Goal: Task Accomplishment & Management: Use online tool/utility

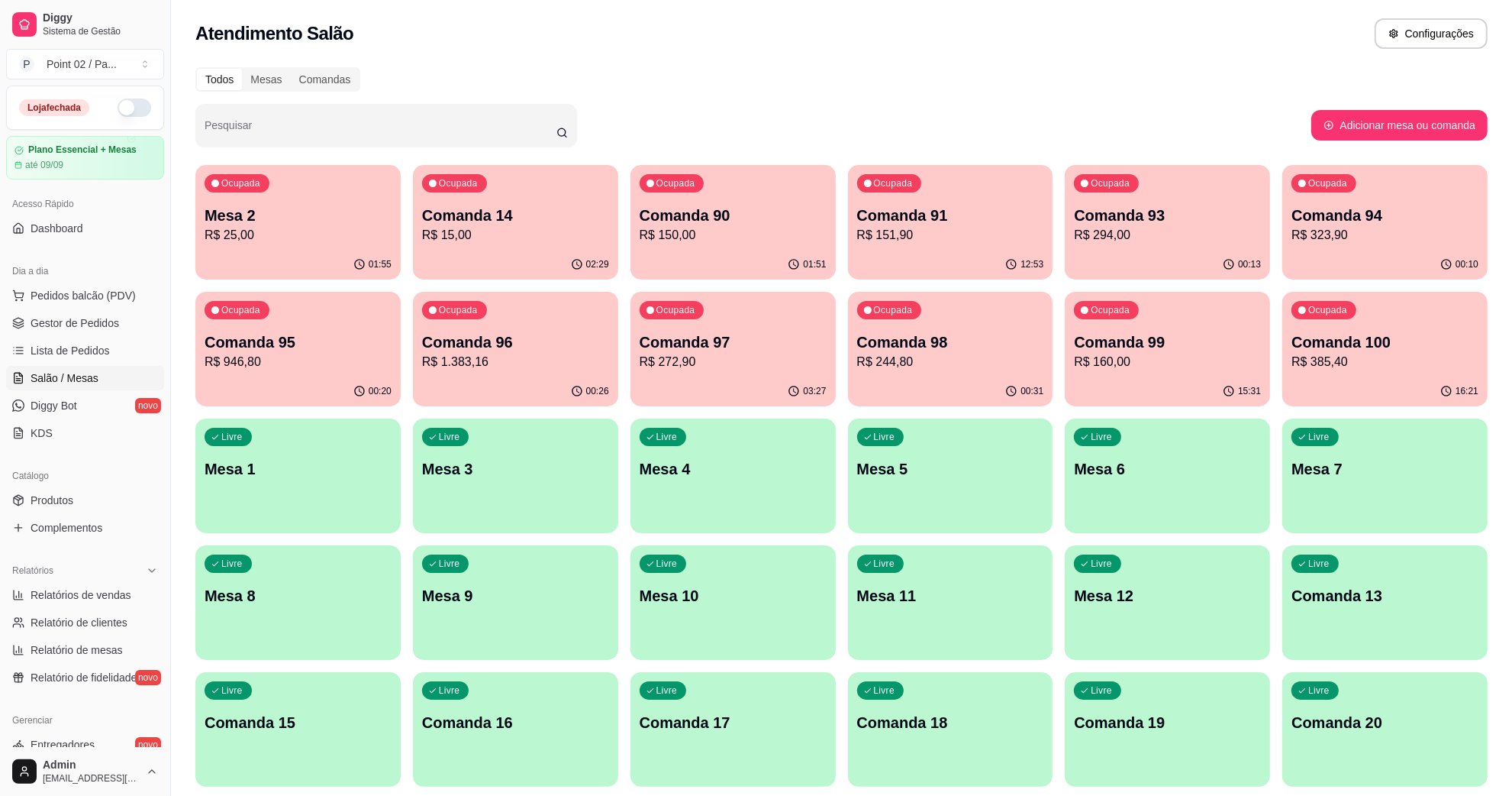
click at [302, 228] on p "R$ 25,00" at bounding box center [298, 235] width 187 height 18
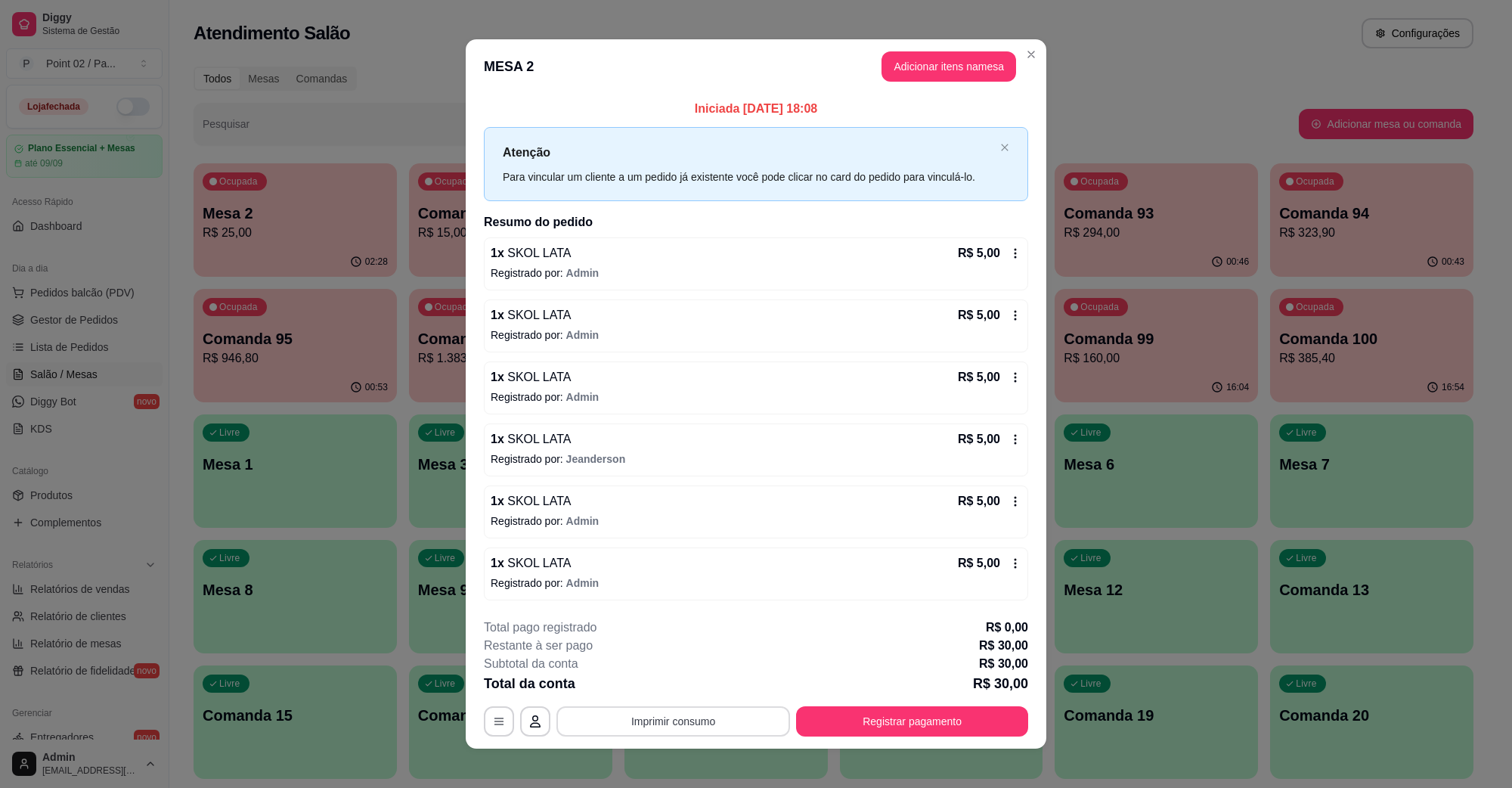
click at [640, 722] on button "Imprimir consumo" at bounding box center [673, 722] width 233 height 31
click at [674, 694] on button "IMPRESSORA" at bounding box center [670, 689] width 88 height 20
click at [920, 66] on button "Adicionar itens na mesa" at bounding box center [949, 66] width 134 height 31
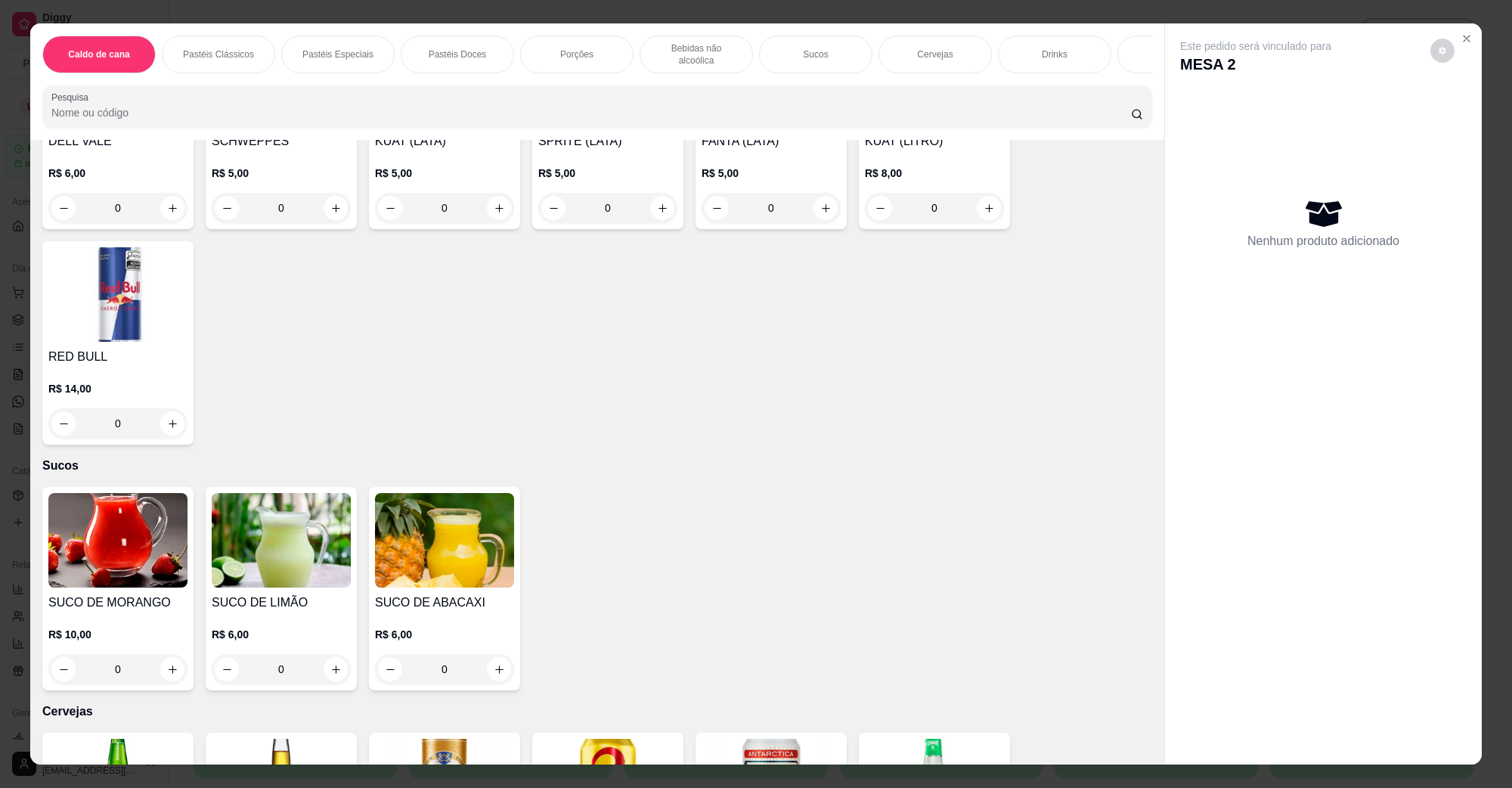
scroll to position [2268, 0]
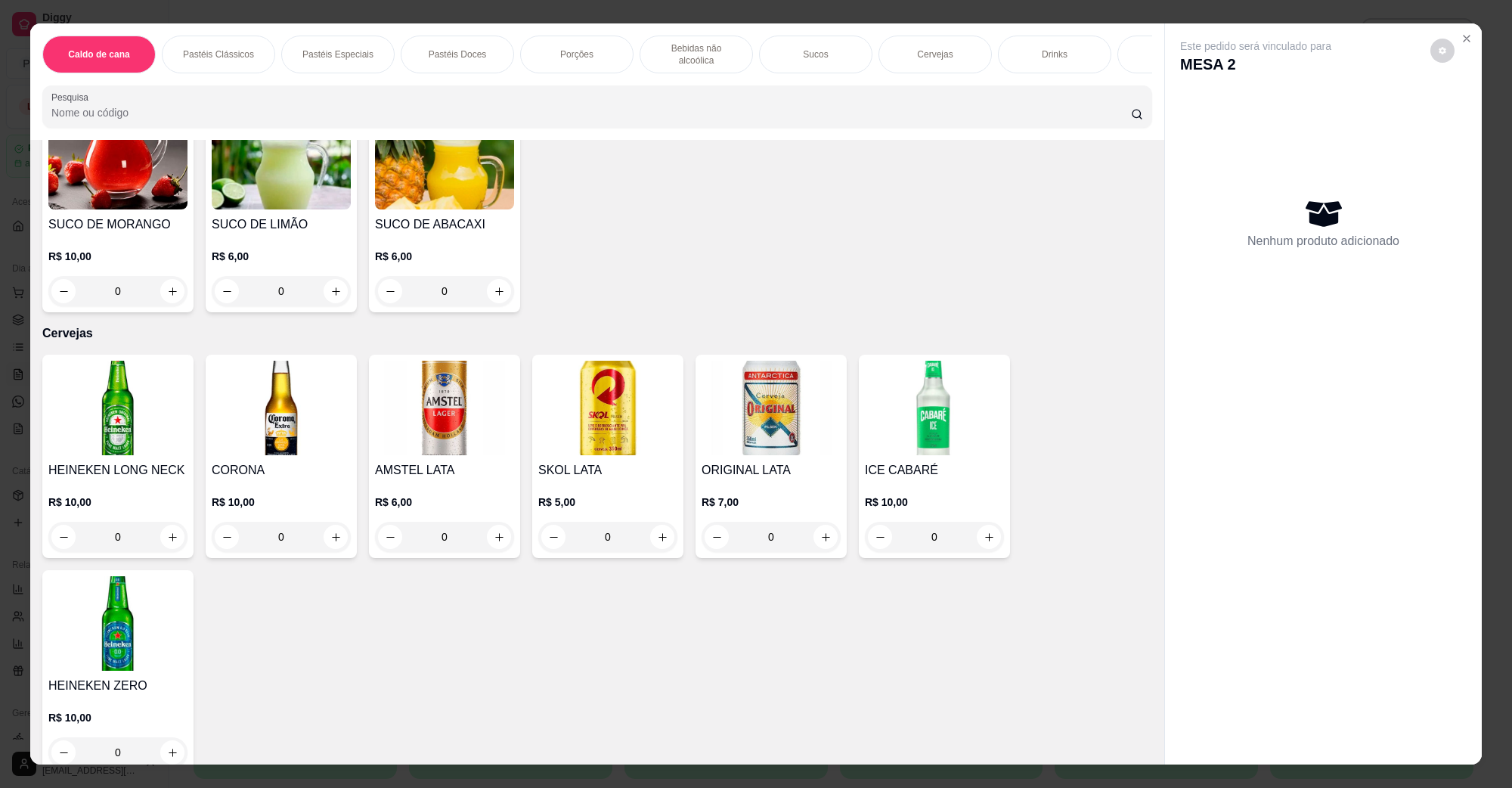
click at [599, 365] on img at bounding box center [607, 408] width 139 height 94
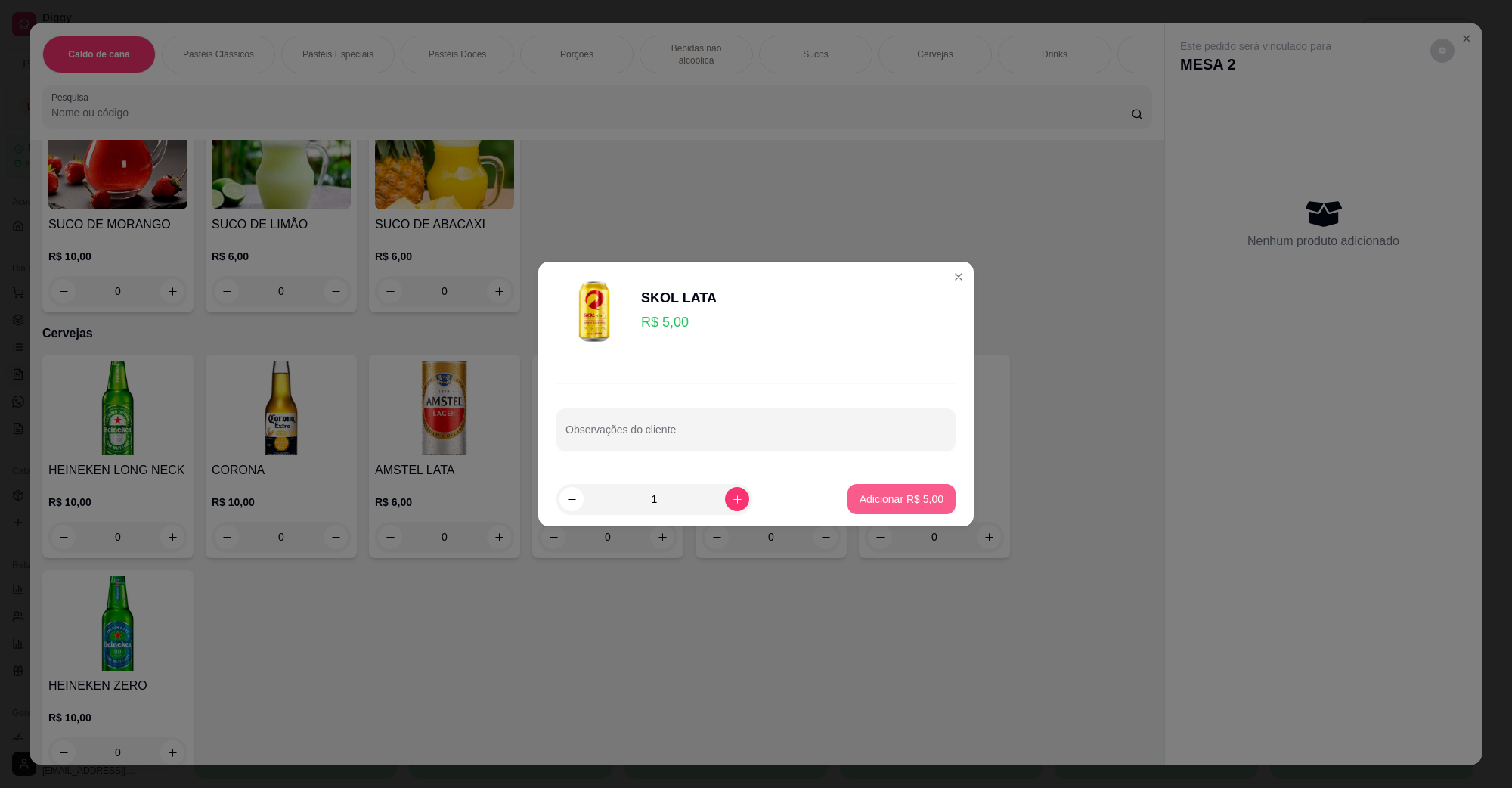
click at [887, 496] on p "Adicionar R$ 5,00" at bounding box center [901, 499] width 84 height 15
type input "1"
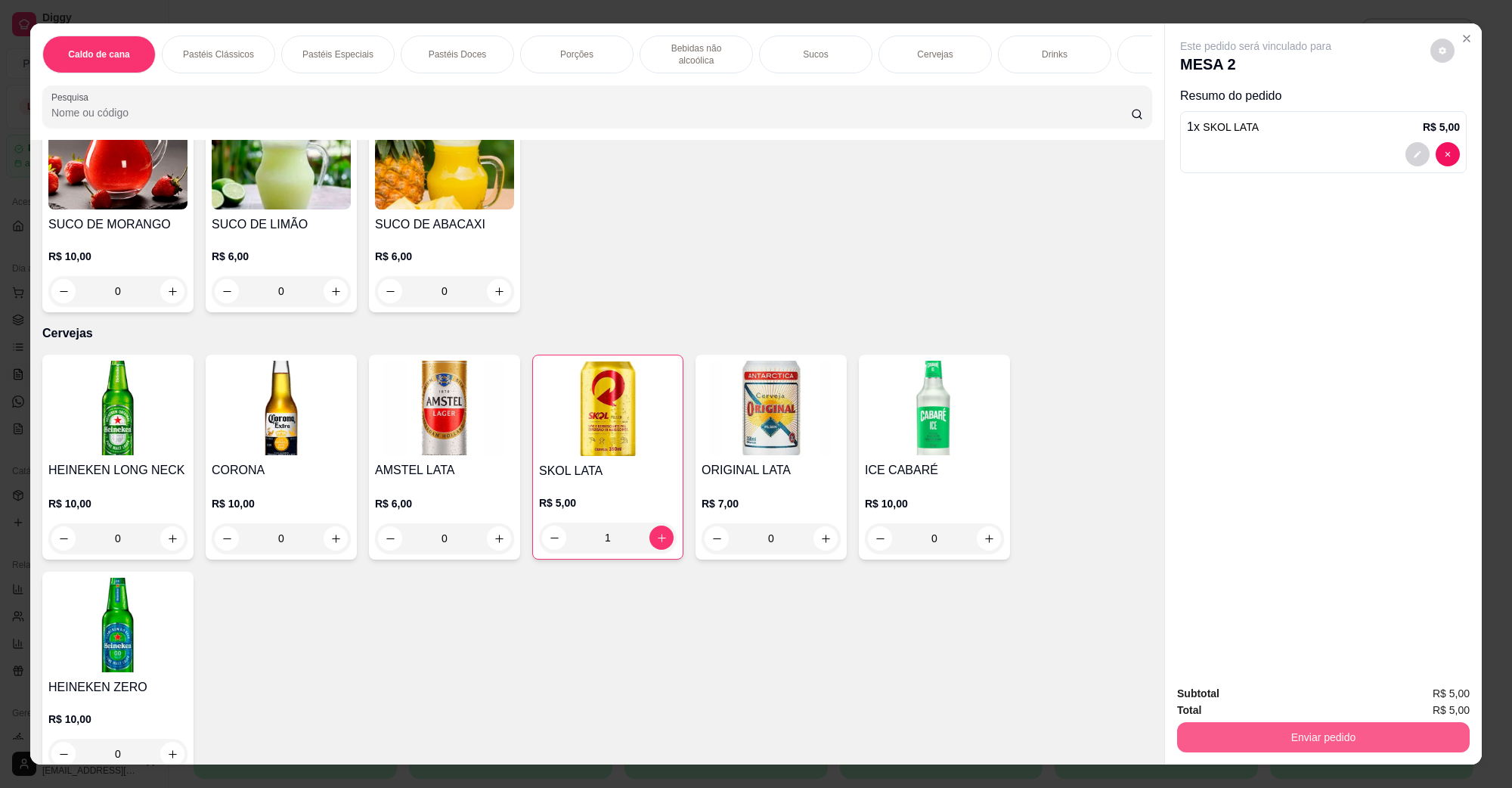
click at [1399, 735] on button "Enviar pedido" at bounding box center [1323, 737] width 293 height 31
click at [1316, 705] on button "Não registrar e enviar pedido" at bounding box center [1272, 700] width 157 height 29
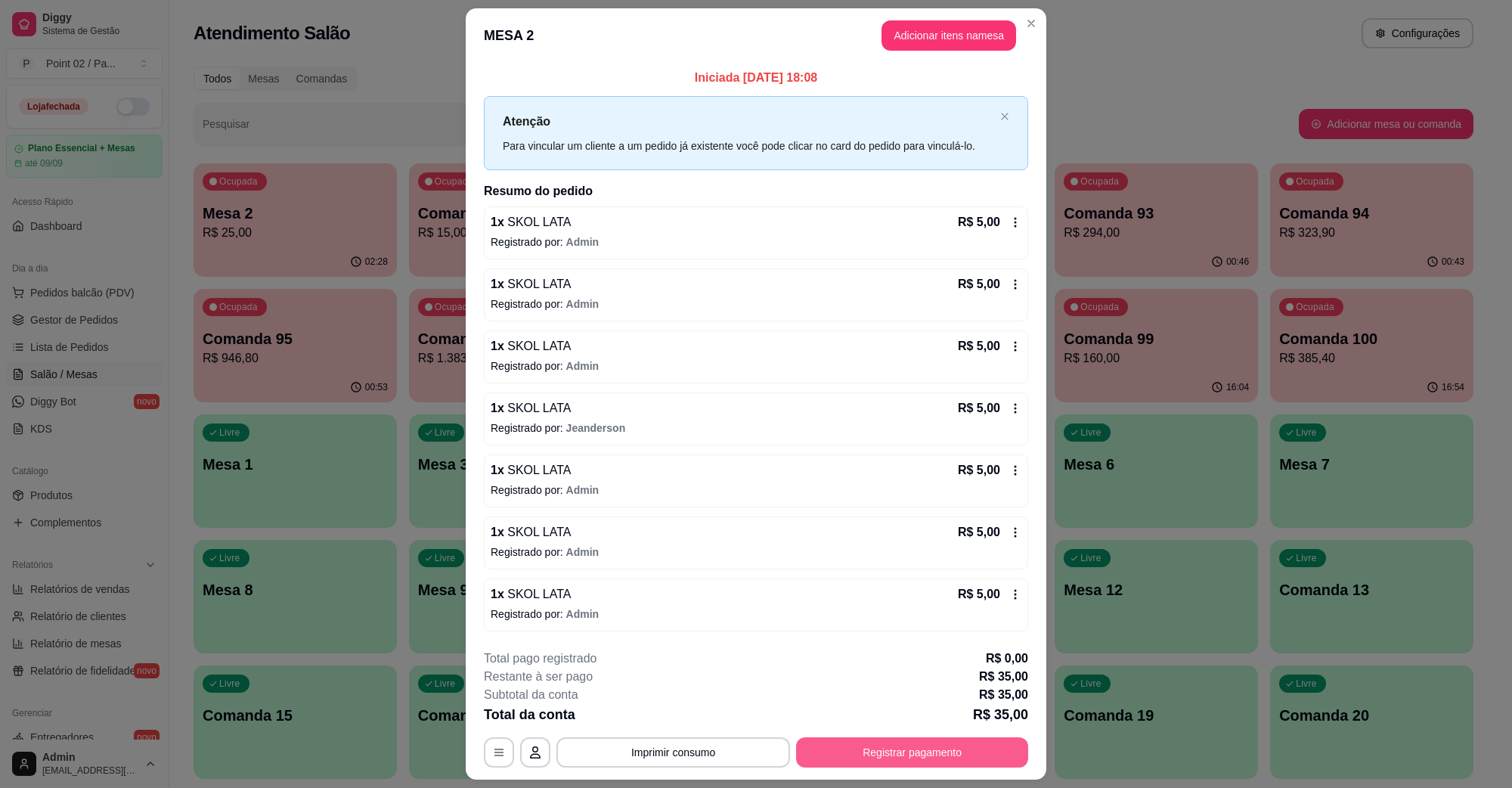
click at [821, 755] on button "Registrar pagamento" at bounding box center [911, 752] width 232 height 31
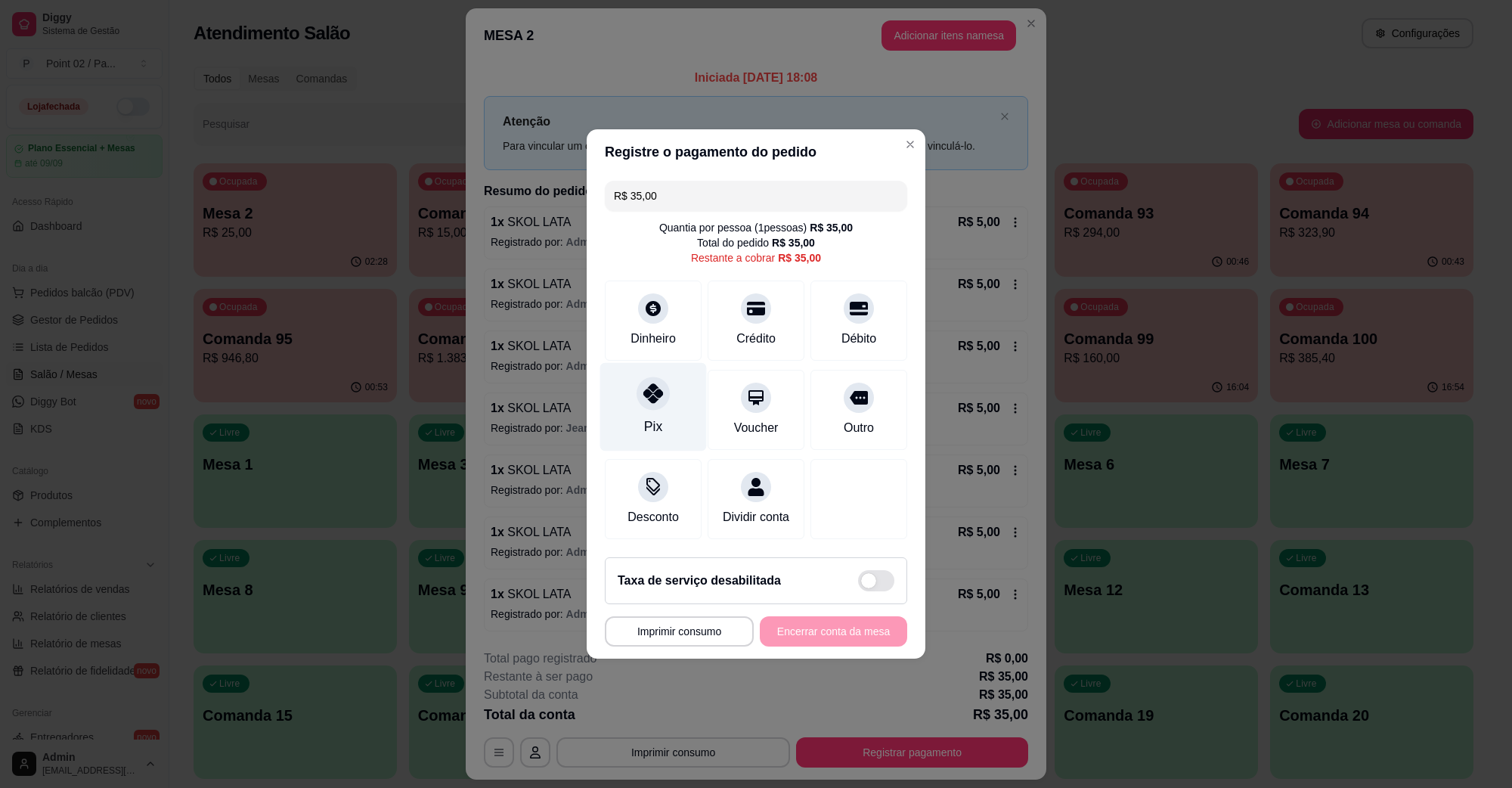
click at [667, 413] on div "Pix" at bounding box center [653, 407] width 106 height 89
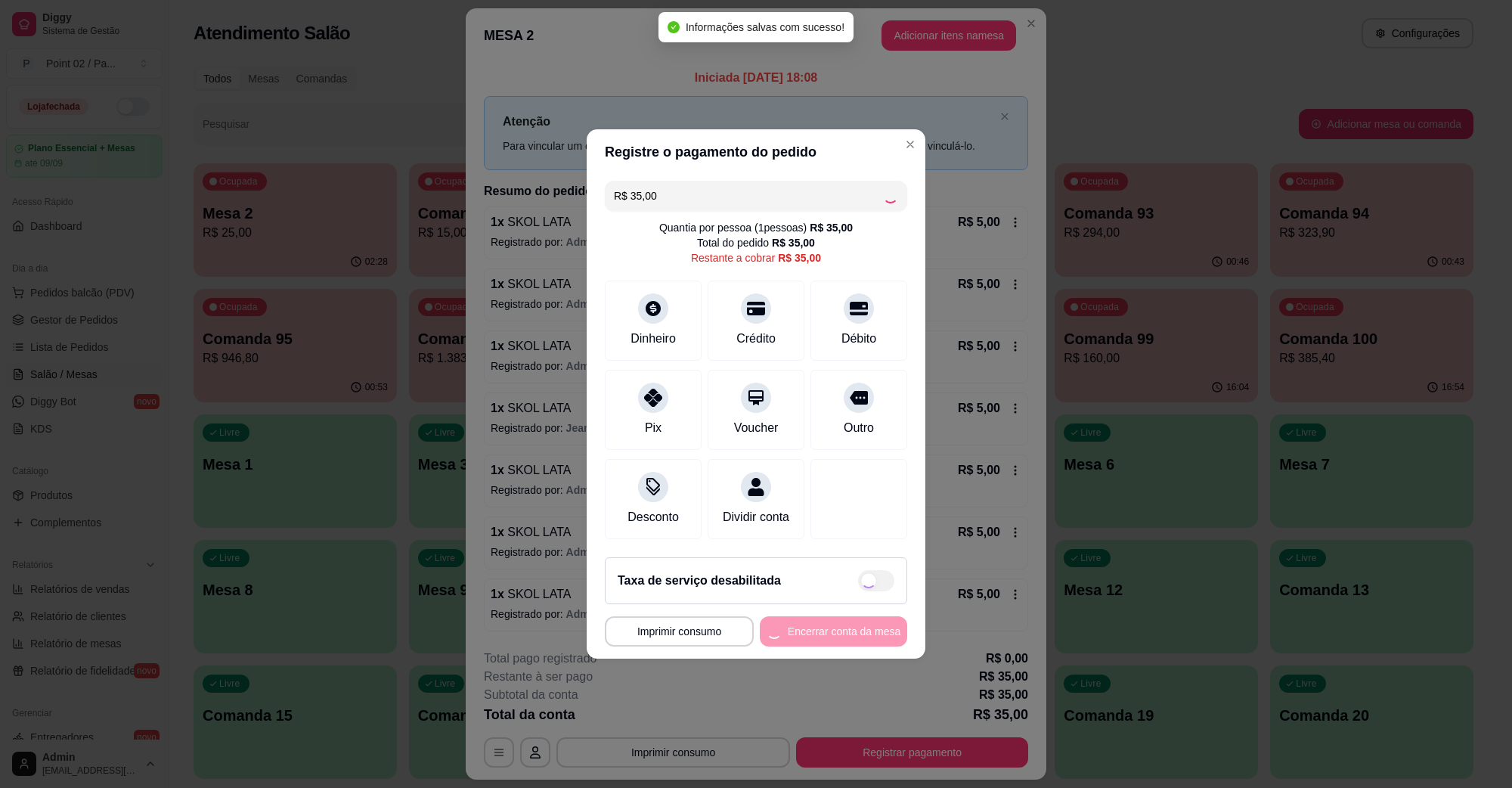
type input "R$ 0,00"
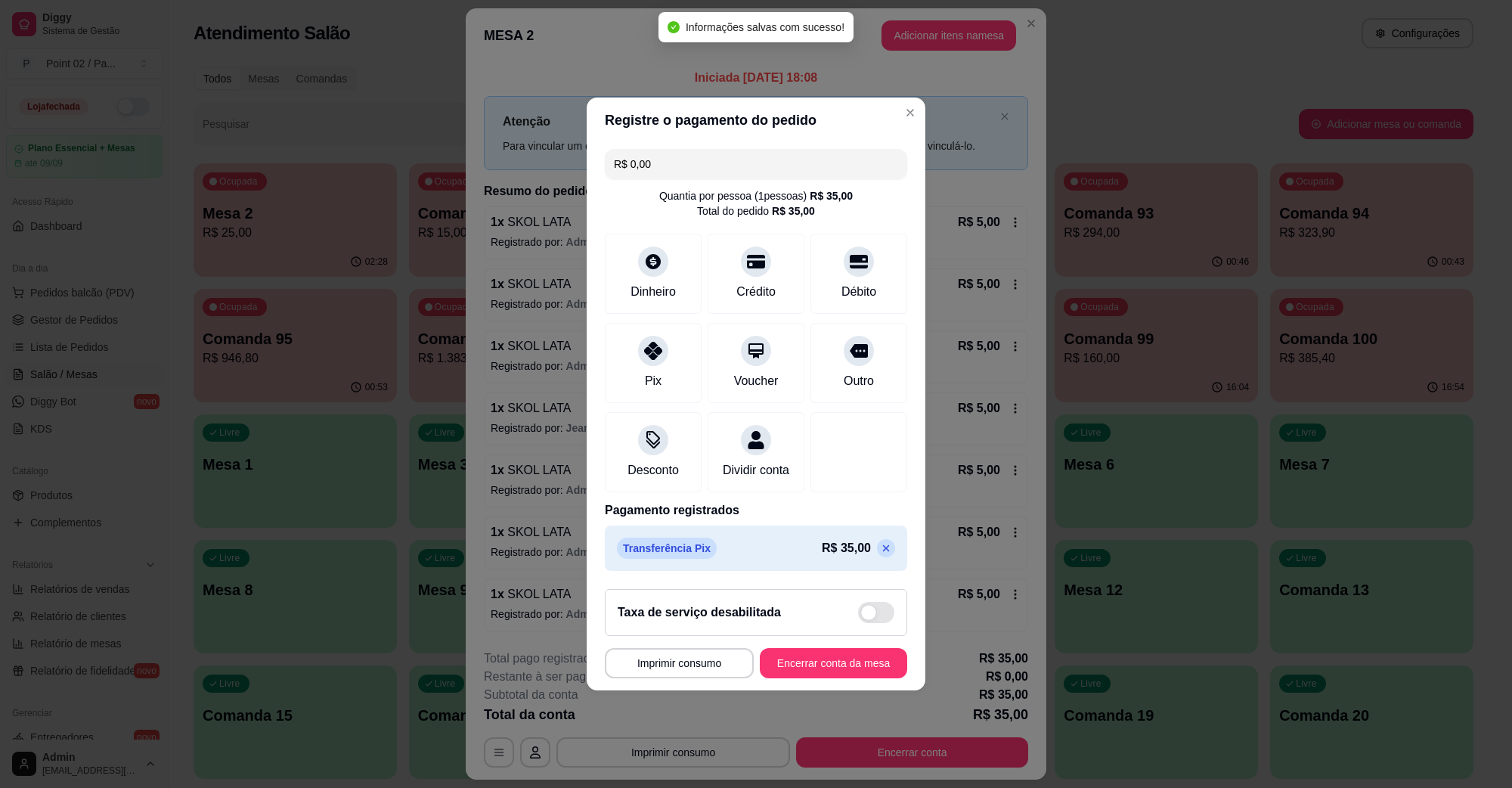
click at [836, 689] on footer "**********" at bounding box center [756, 633] width 339 height 113
click at [837, 678] on button "Encerrar conta da mesa" at bounding box center [833, 663] width 143 height 30
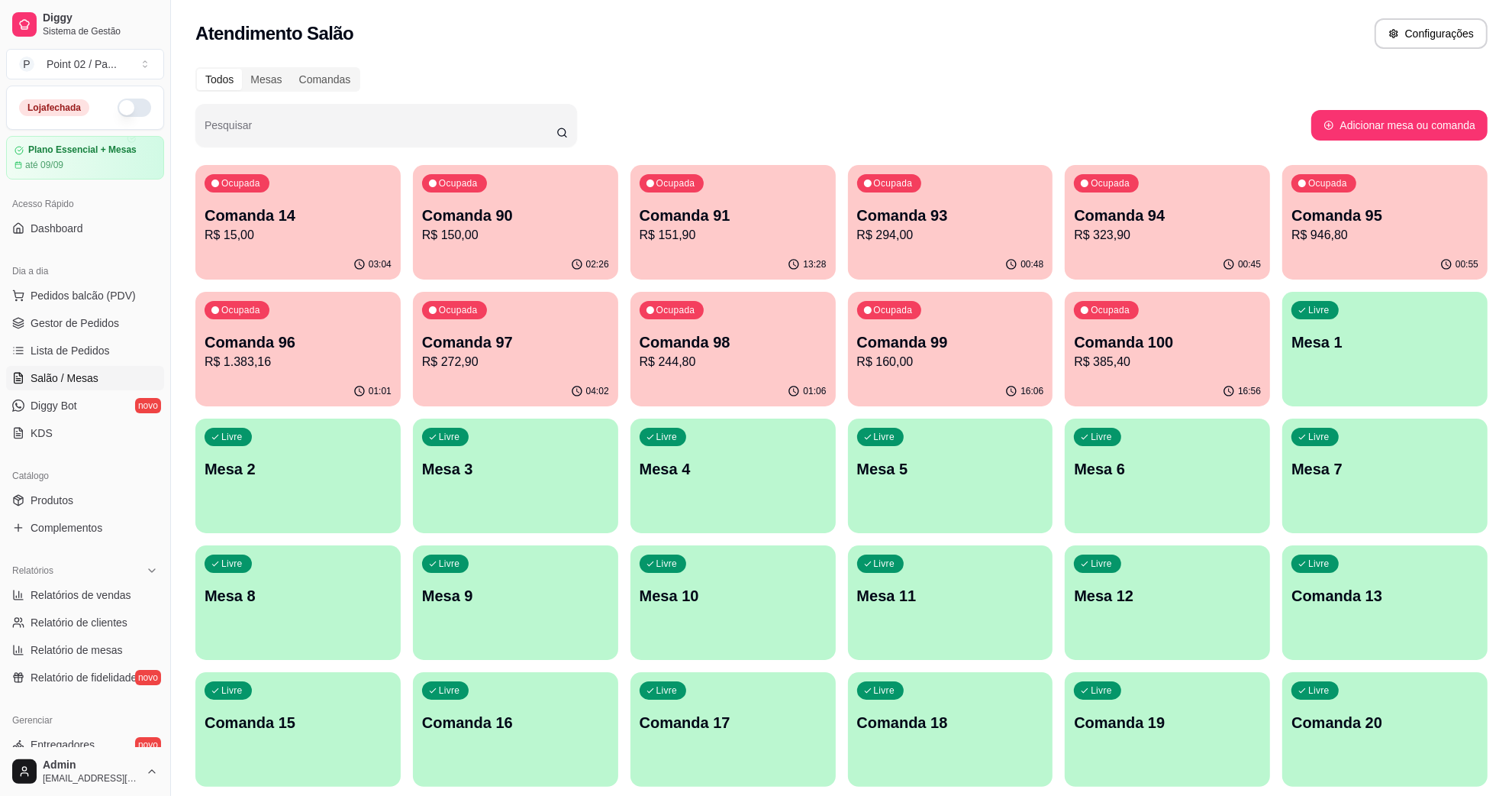
click at [1153, 621] on div "Livre Mesa 12" at bounding box center [1167, 593] width 205 height 96
click at [1397, 630] on div "Livre Comanda 13" at bounding box center [1384, 593] width 205 height 96
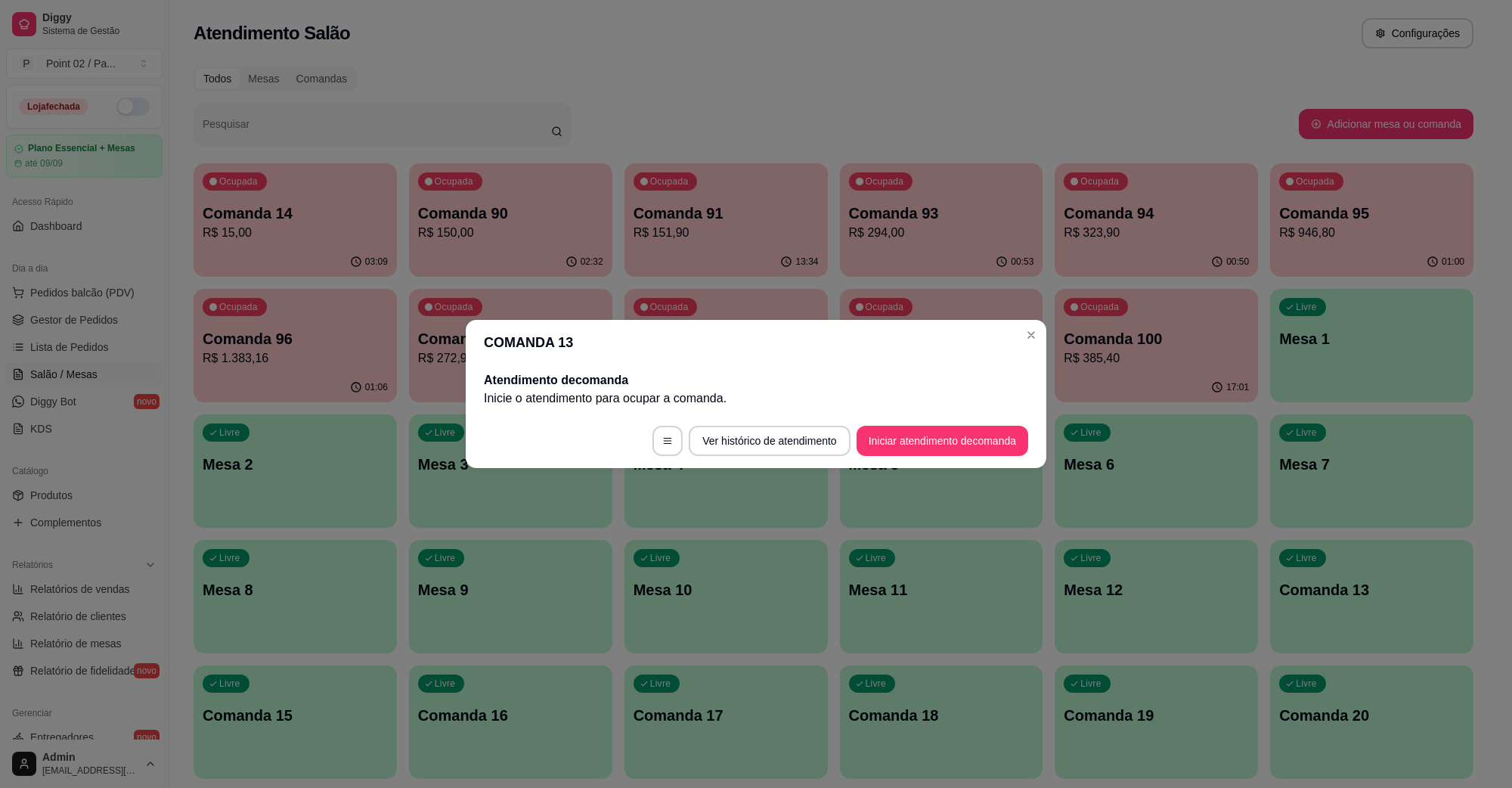
click at [973, 465] on footer "Ver histórico de atendimento Iniciar atendimento de comanda" at bounding box center [756, 441] width 580 height 54
click at [967, 451] on button "Iniciar atendimento de comanda" at bounding box center [942, 441] width 172 height 31
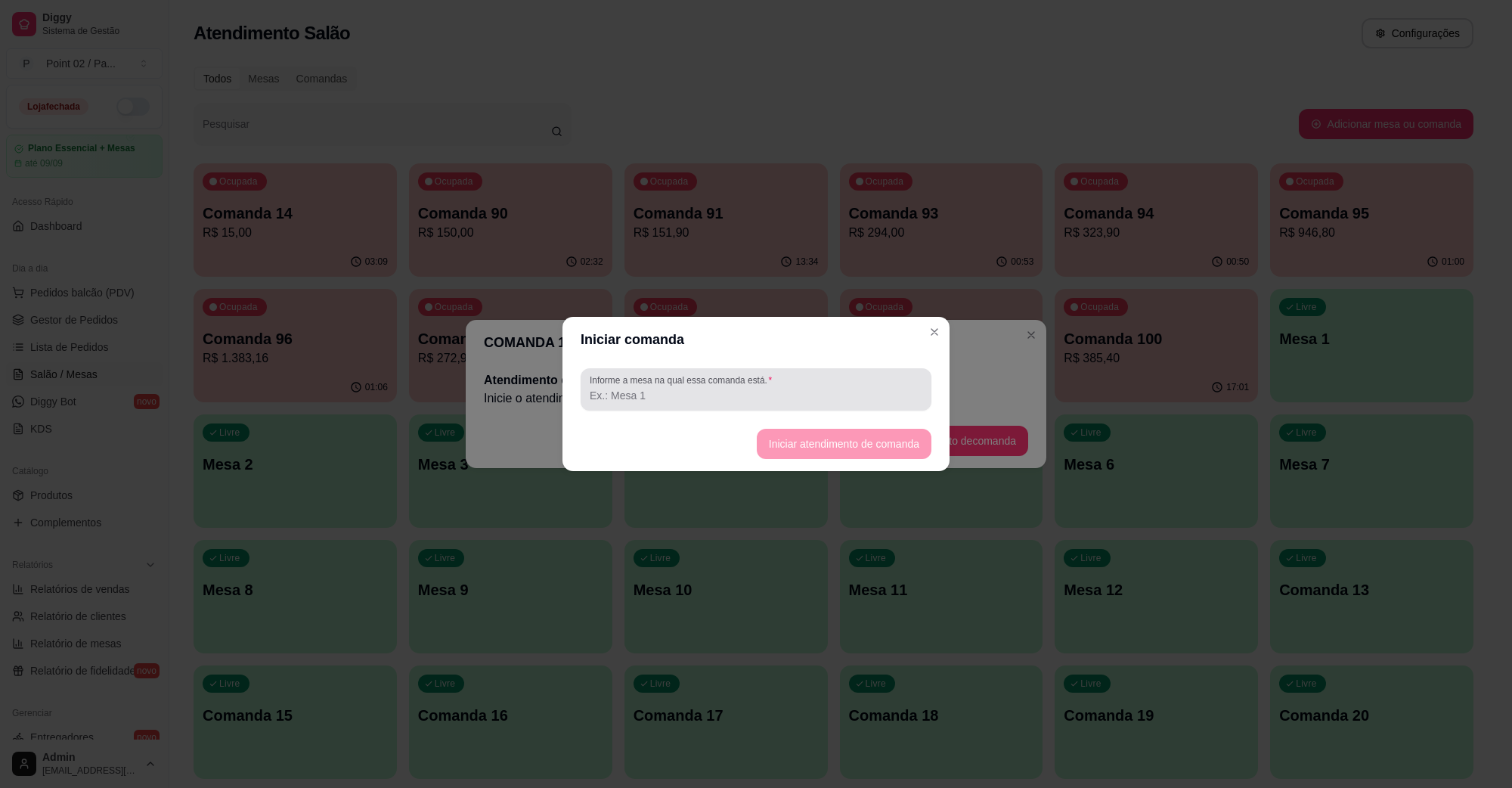
click at [878, 407] on div "Informe a mesa na qual essa comanda está." at bounding box center [756, 390] width 351 height 43
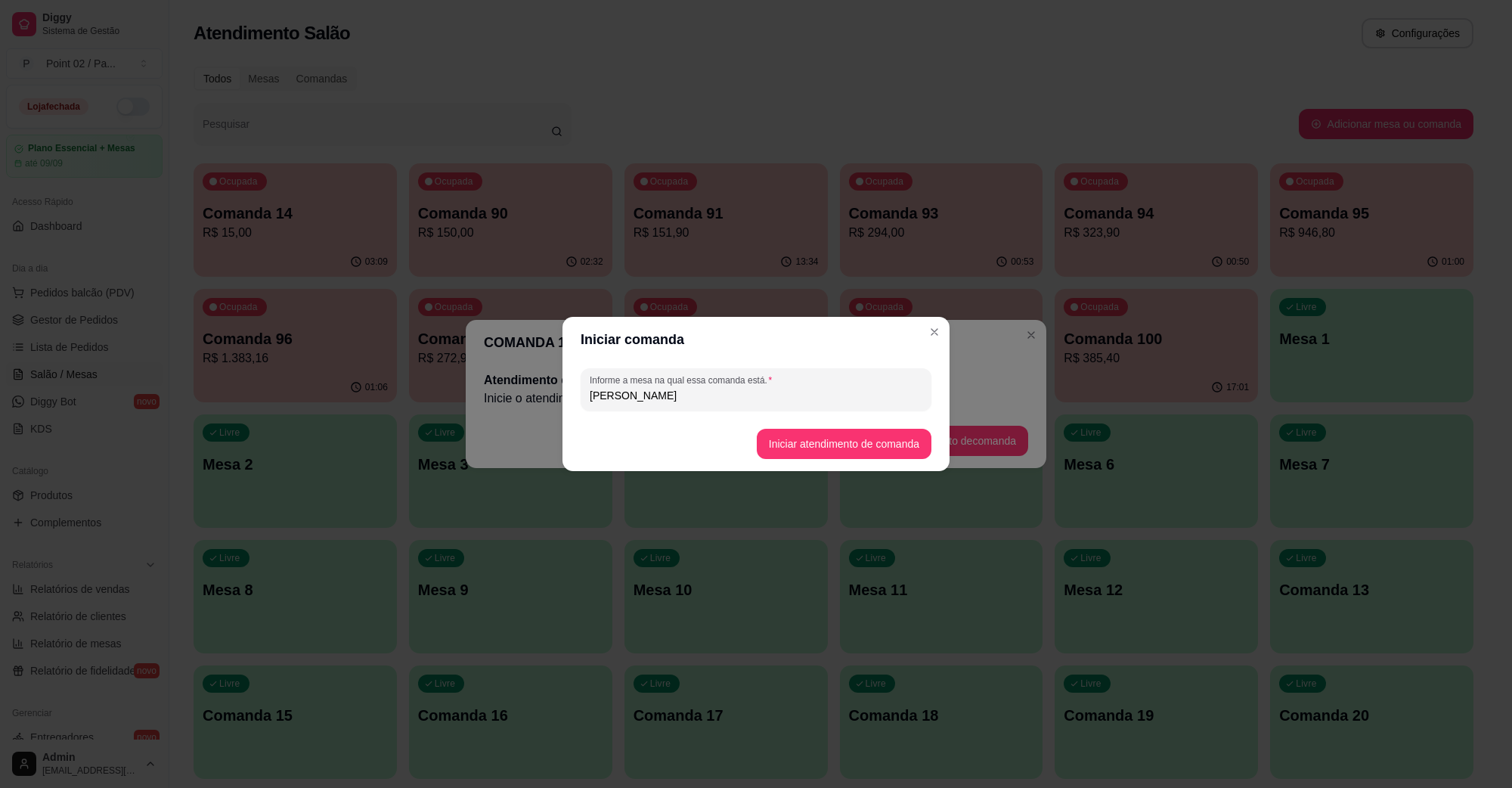
type input "[PERSON_NAME]"
click at [860, 438] on button "Iniciar atendimento de comanda" at bounding box center [843, 444] width 169 height 30
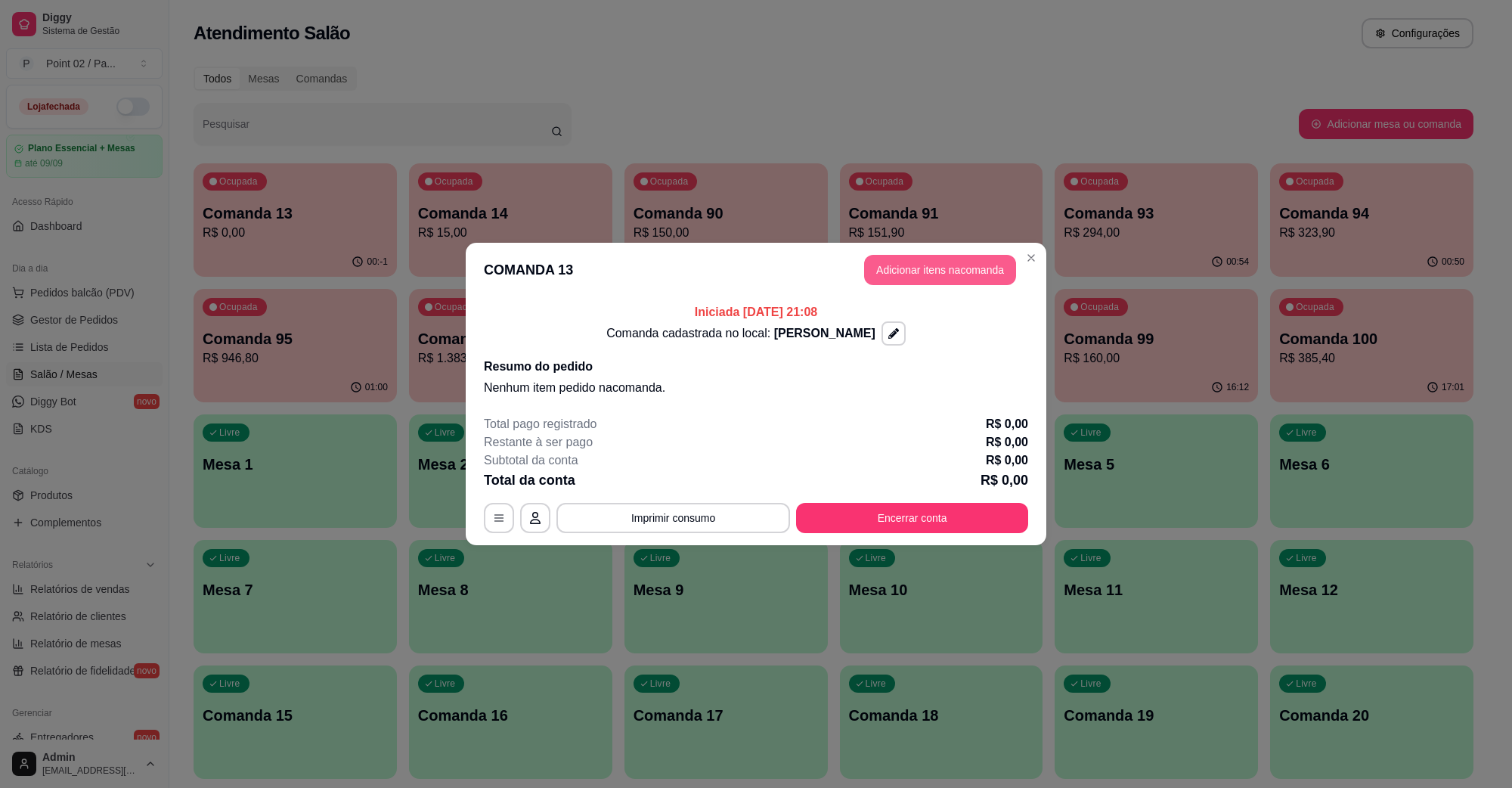
click at [962, 270] on button "Adicionar itens na comanda" at bounding box center [939, 270] width 152 height 31
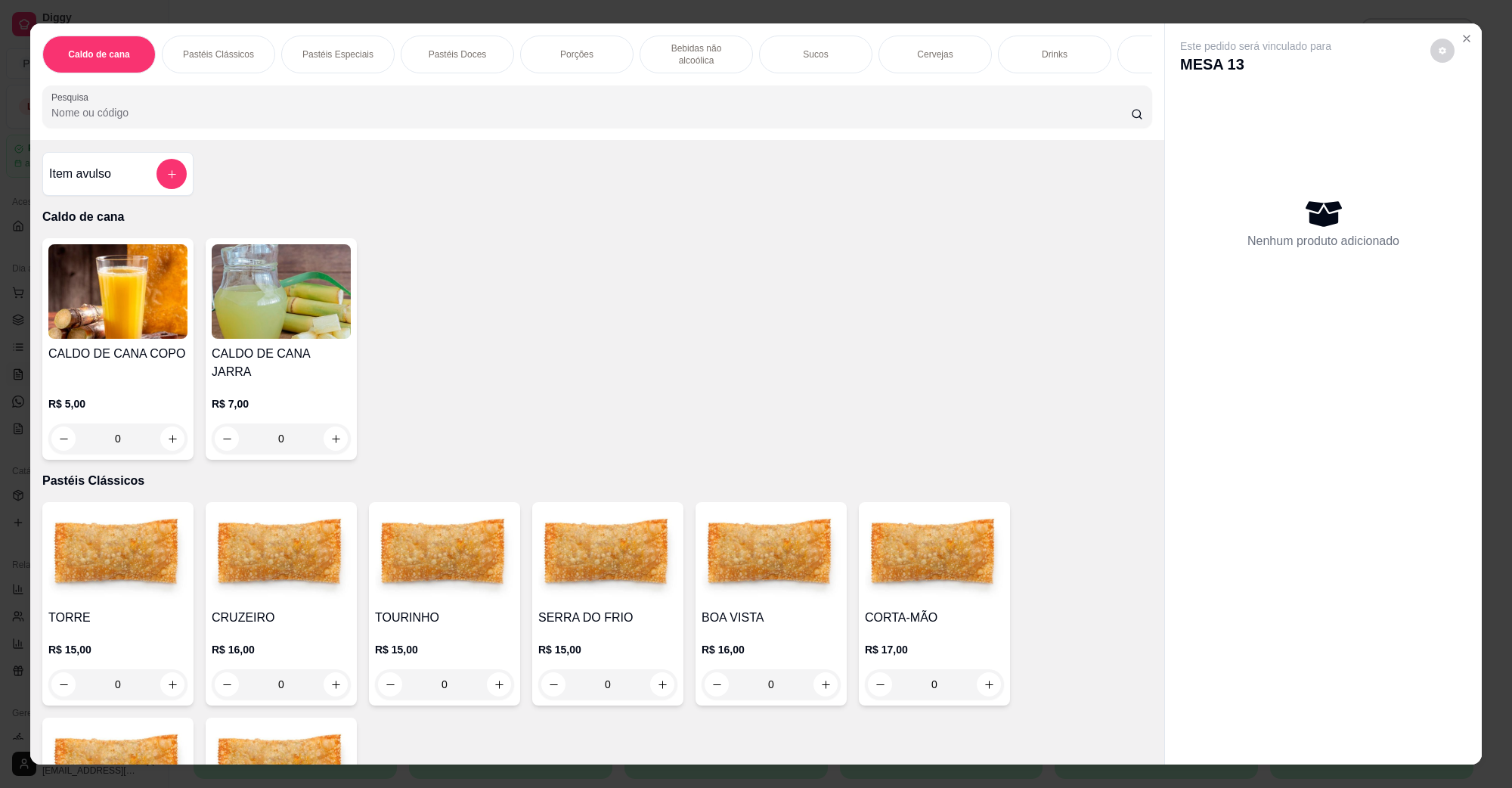
click at [123, 557] on img at bounding box center [117, 555] width 139 height 94
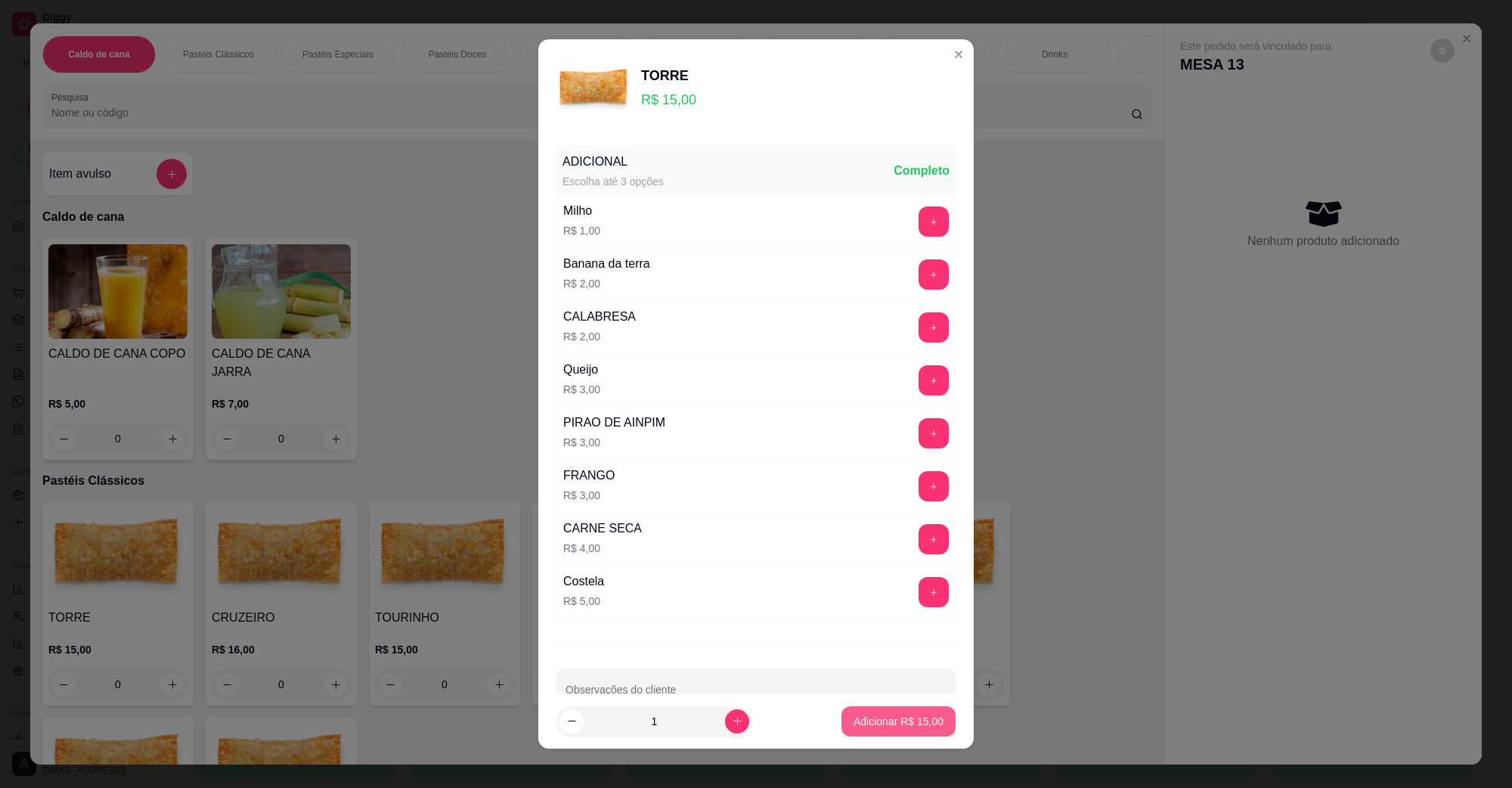
click at [853, 719] on p "Adicionar R$ 15,00" at bounding box center [899, 722] width 90 height 15
type input "1"
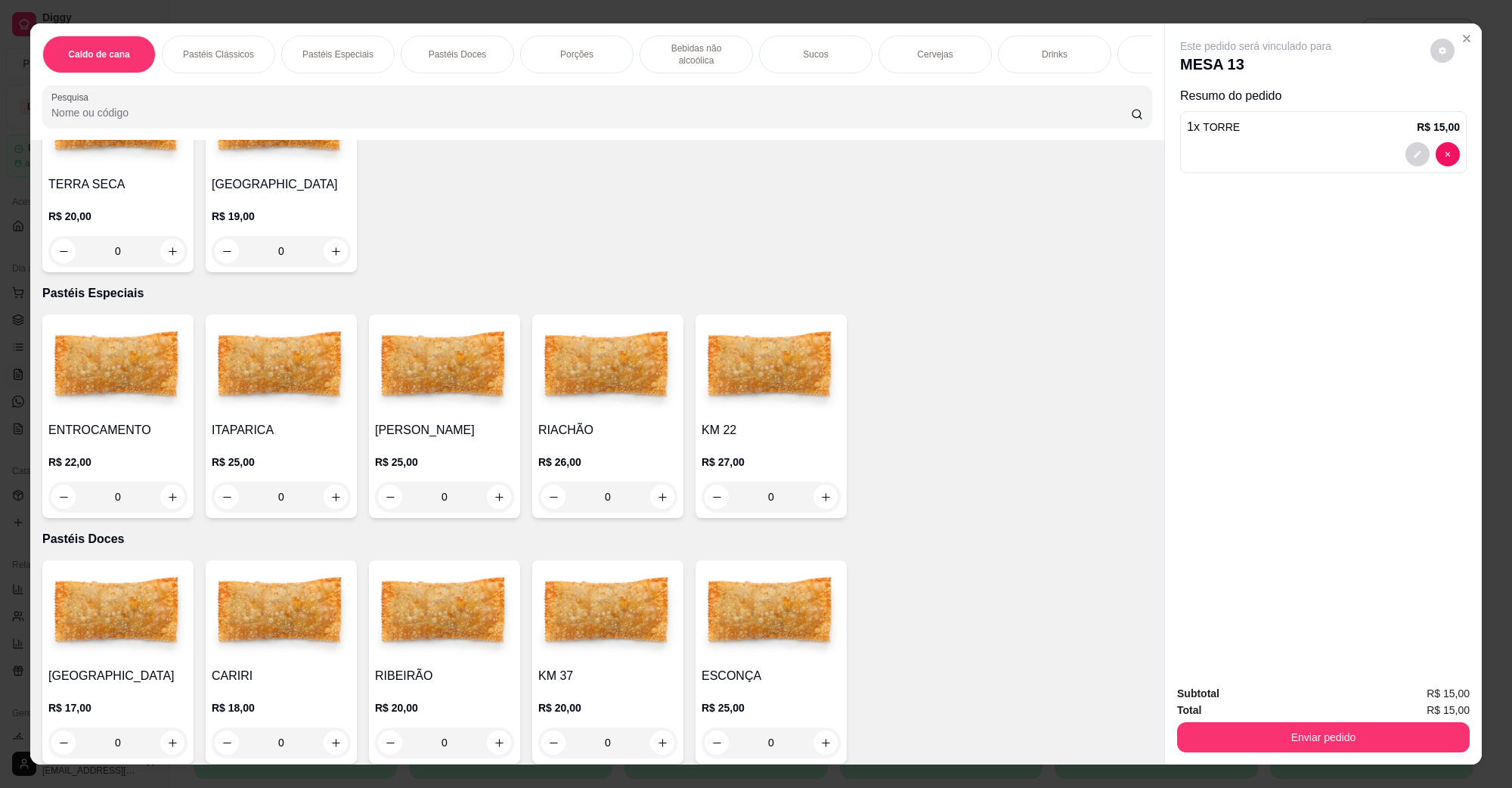
scroll to position [850, 0]
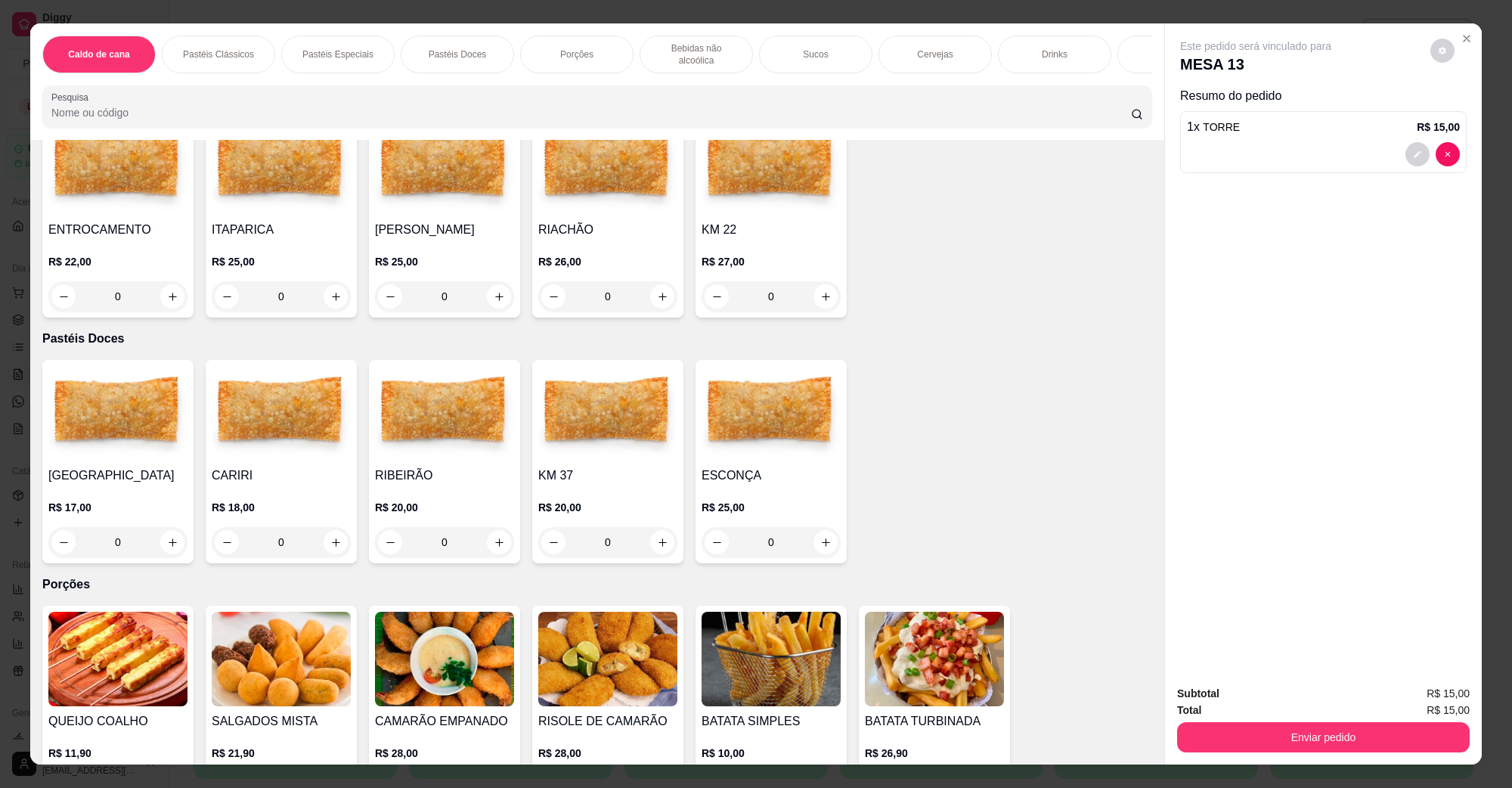
click at [607, 417] on img at bounding box center [607, 413] width 139 height 94
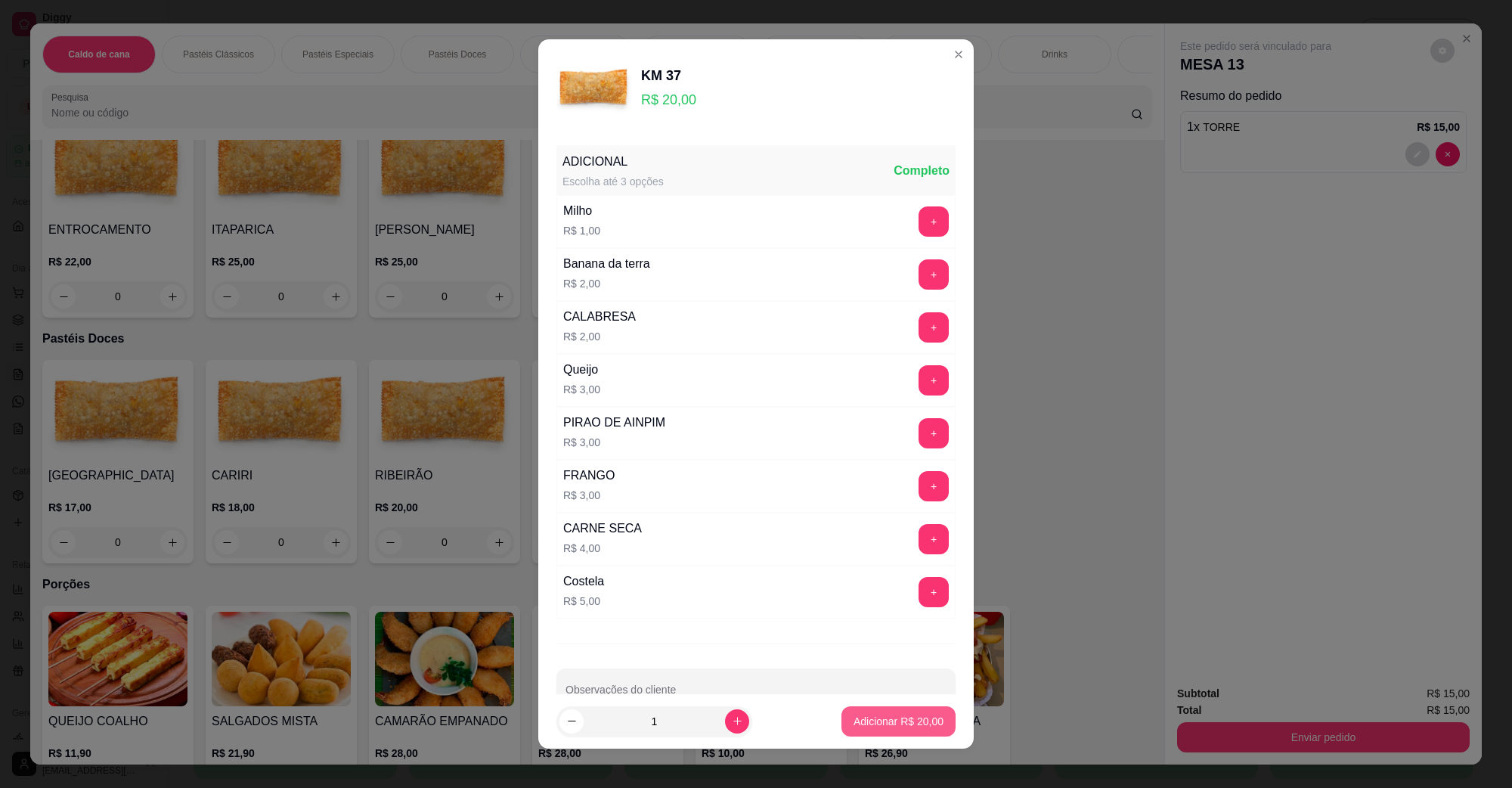
click at [888, 731] on button "Adicionar R$ 20,00" at bounding box center [899, 722] width 114 height 31
type input "1"
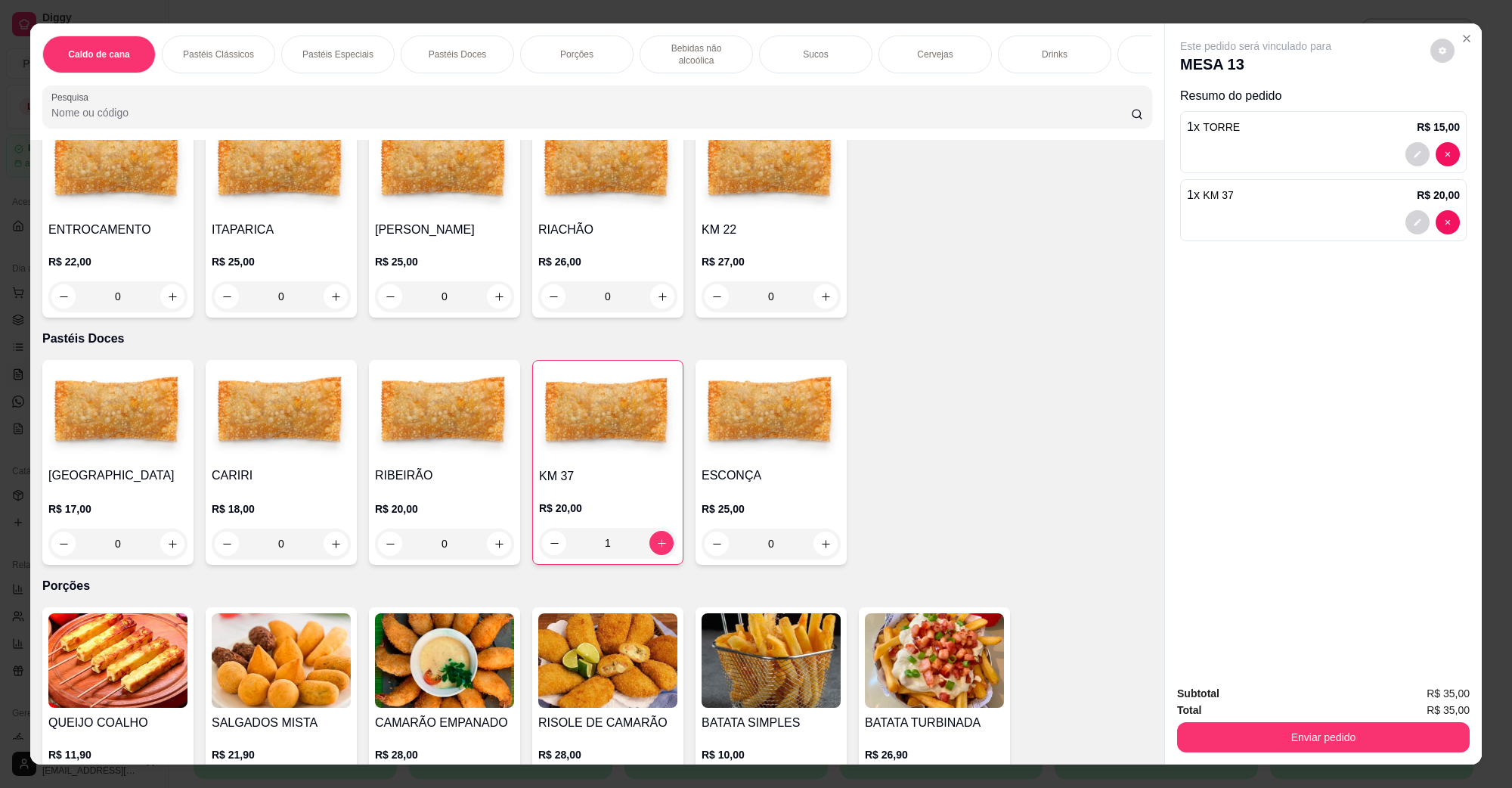
click at [95, 220] on h4 "ENTROCAMENTO" at bounding box center [117, 229] width 139 height 18
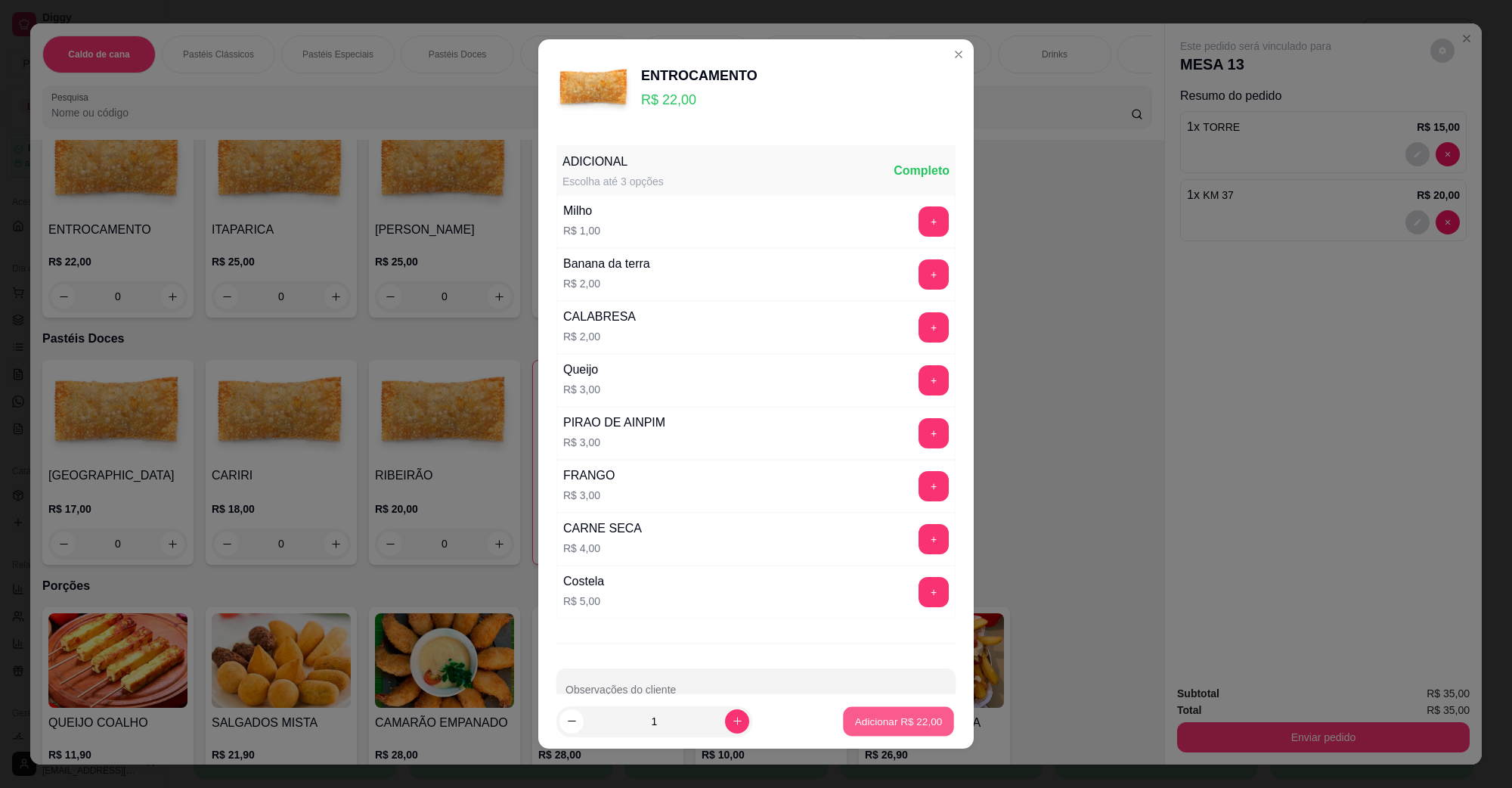
click at [860, 727] on p "Adicionar R$ 22,00" at bounding box center [899, 721] width 88 height 14
type input "1"
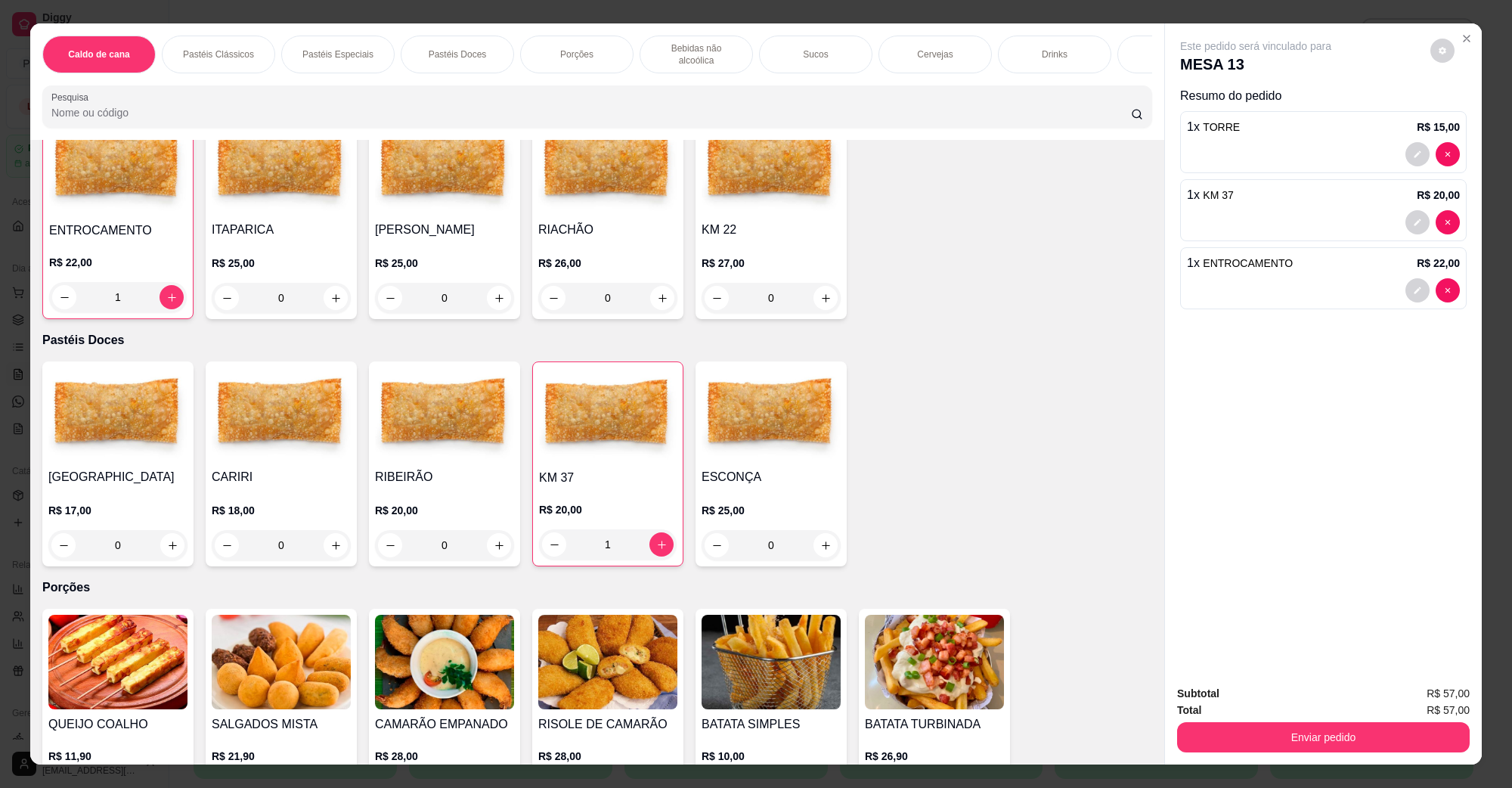
scroll to position [851, 0]
click at [1275, 743] on button "Enviar pedido" at bounding box center [1323, 737] width 293 height 31
click at [1267, 697] on button "Não registrar e enviar pedido" at bounding box center [1272, 700] width 157 height 29
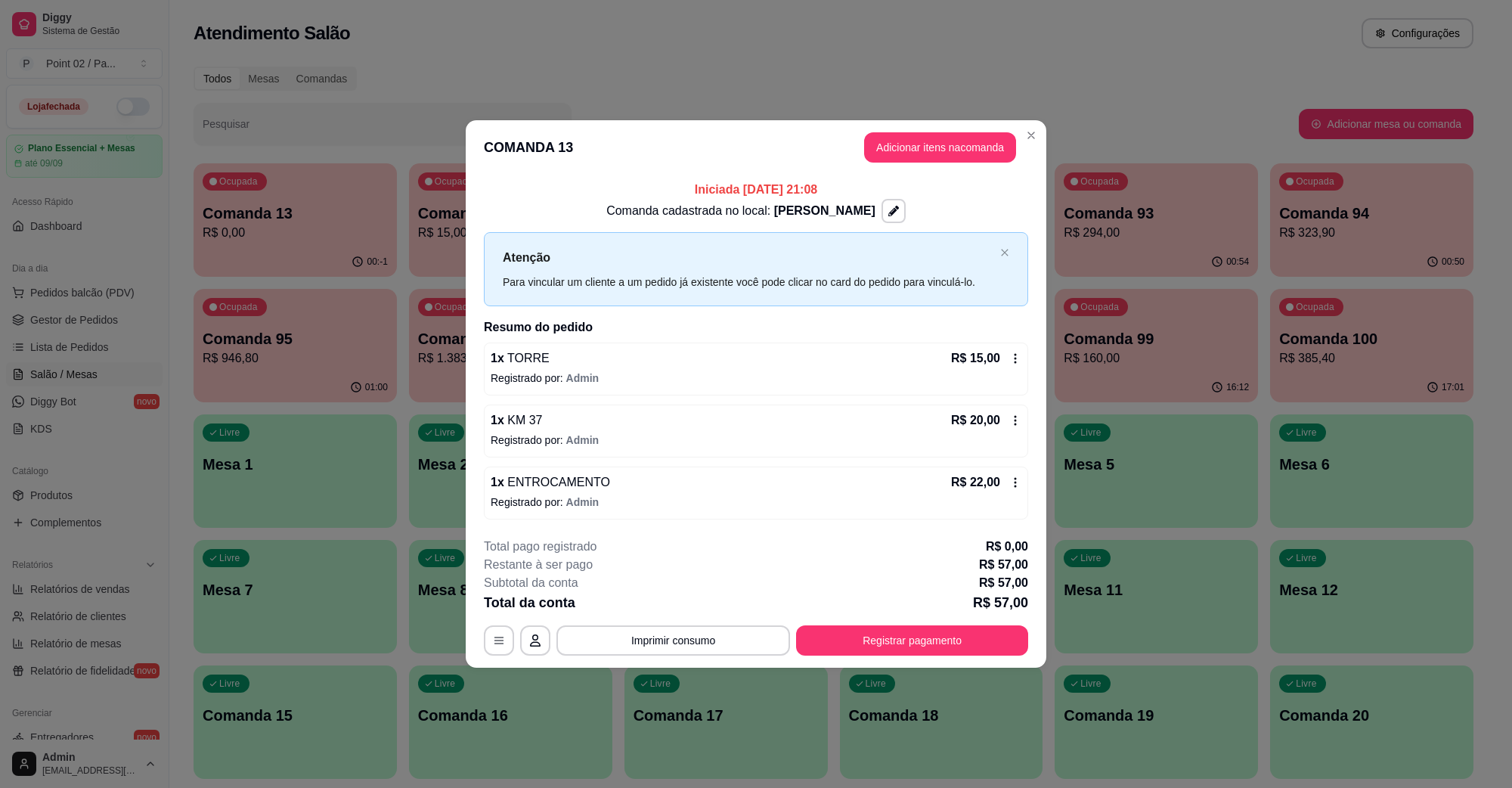
click at [727, 271] on div "Atenção Para vincular um cliente a um pedido já existente você pode clicar no c…" at bounding box center [748, 268] width 491 height 42
